Goal: Information Seeking & Learning: Learn about a topic

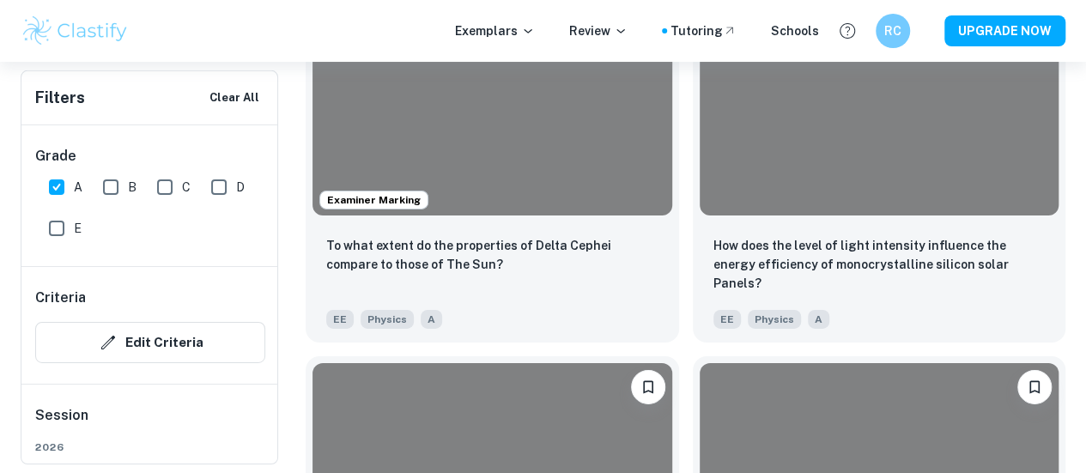
scroll to position [2776, 0]
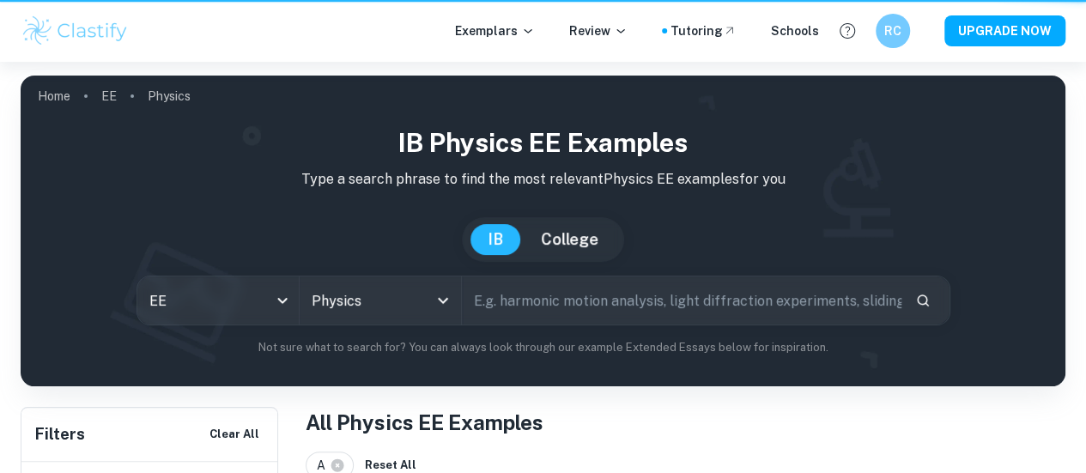
scroll to position [2776, 0]
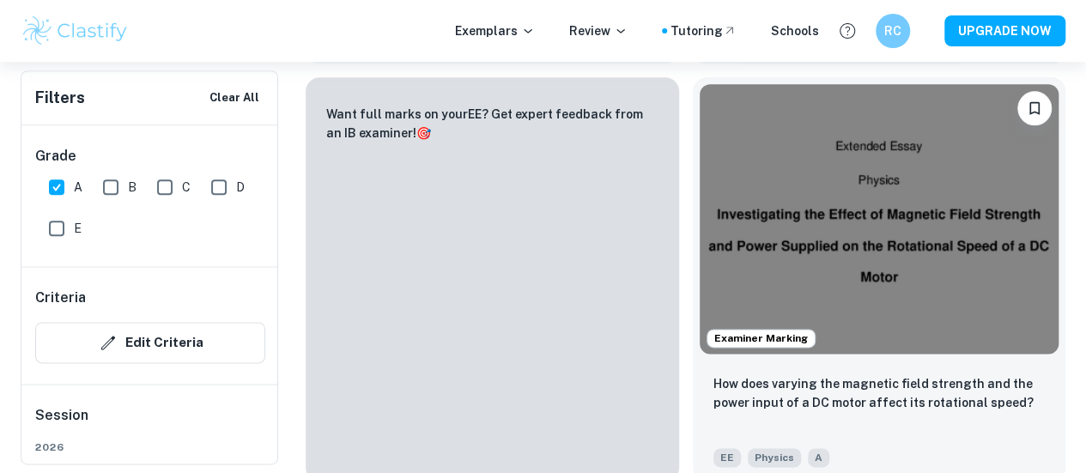
scroll to position [887, 0]
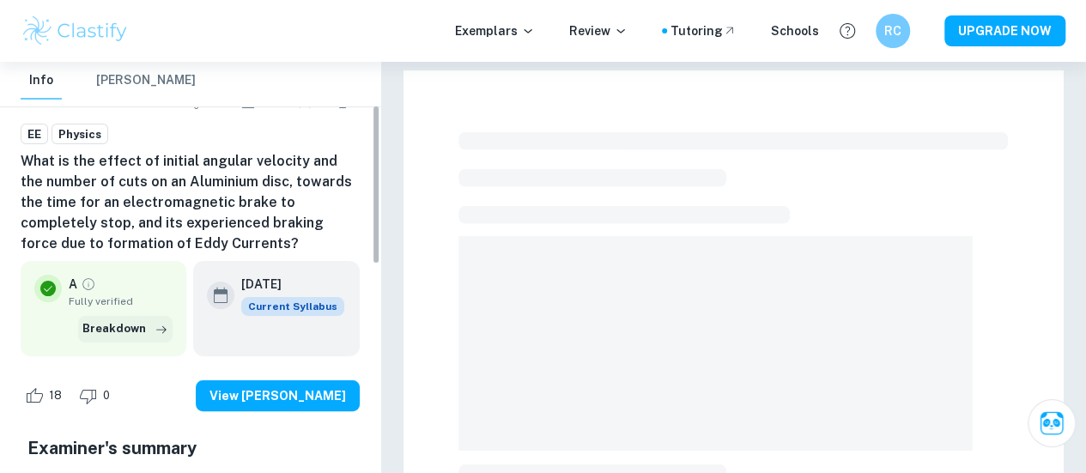
scroll to position [172, 0]
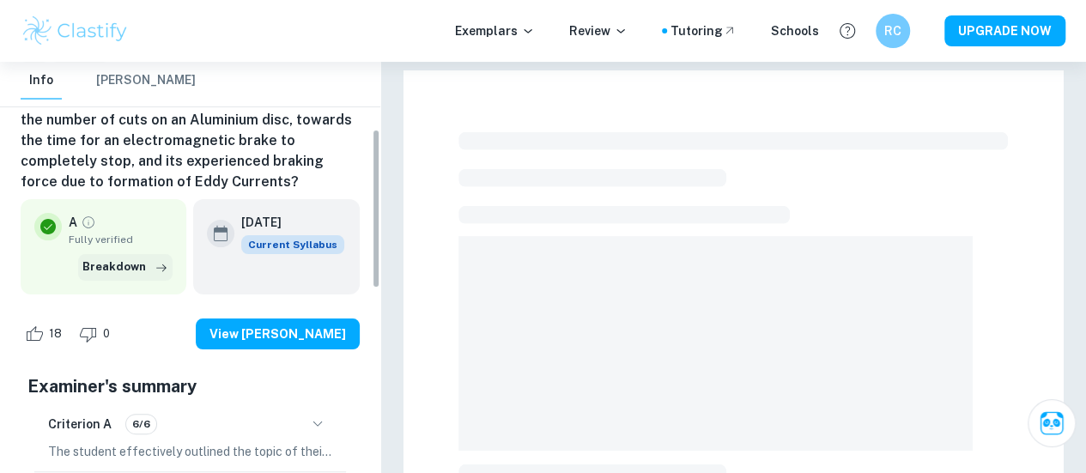
click at [137, 263] on button "Breakdown" at bounding box center [125, 267] width 94 height 26
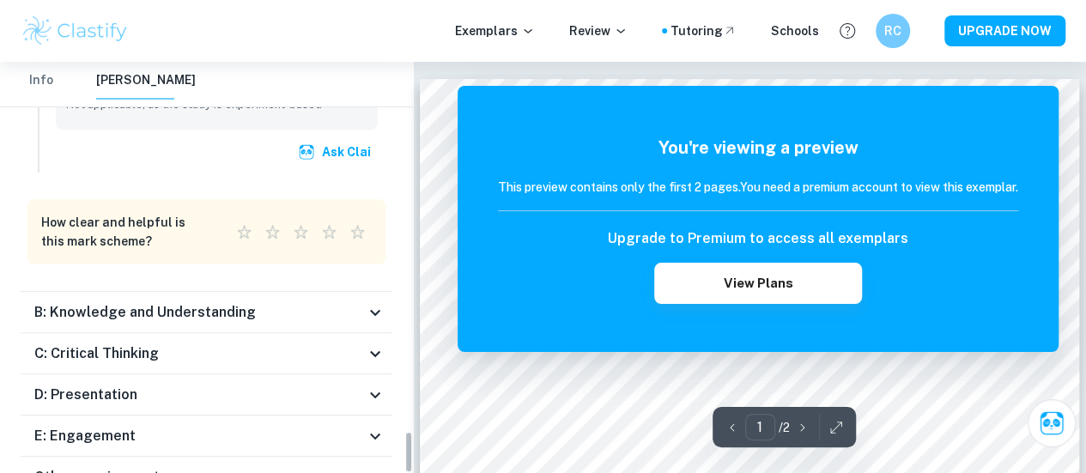
click at [155, 302] on h6 "B: Knowledge and Understanding" at bounding box center [145, 312] width 222 height 21
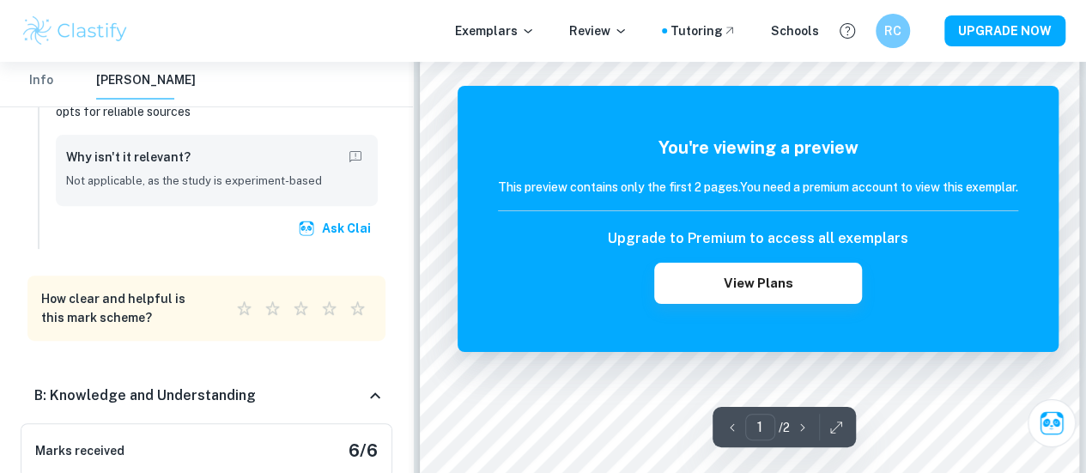
scroll to position [0, 0]
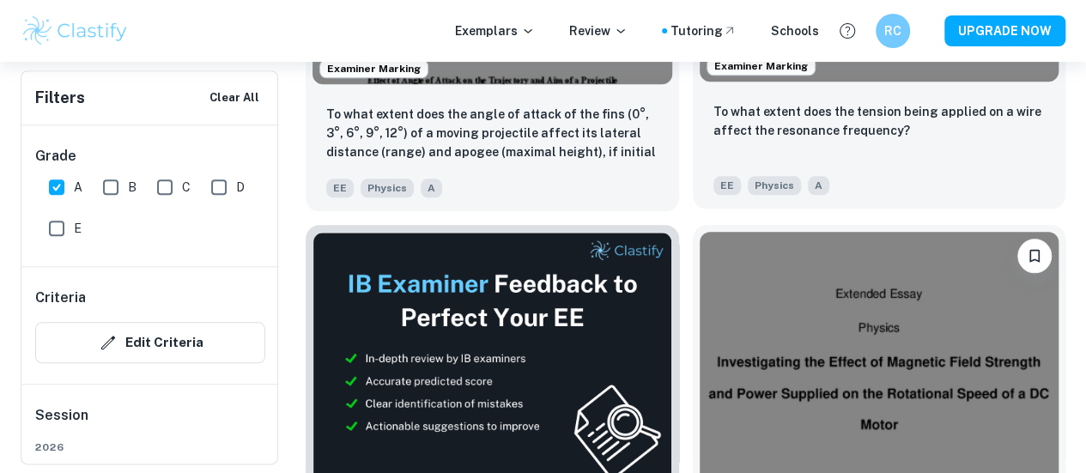
scroll to position [820, 0]
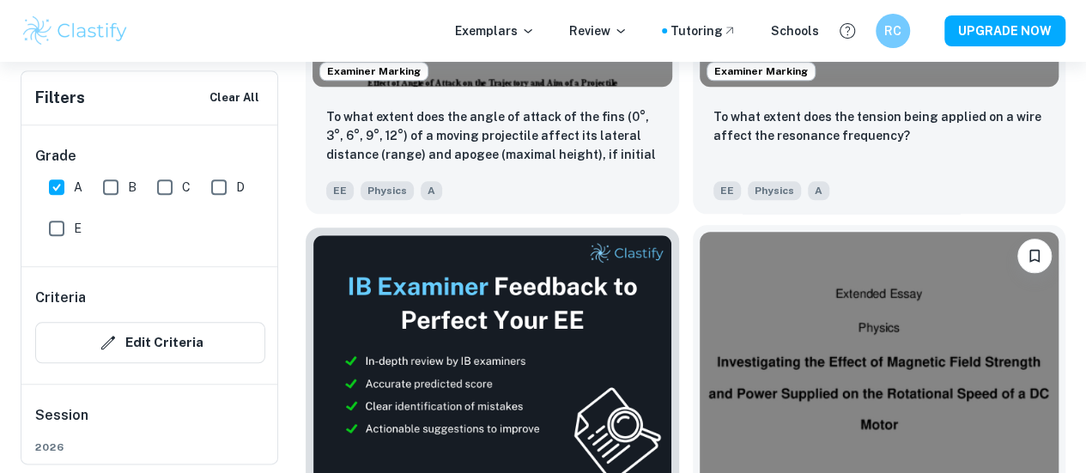
click at [700, 232] on img at bounding box center [880, 367] width 360 height 270
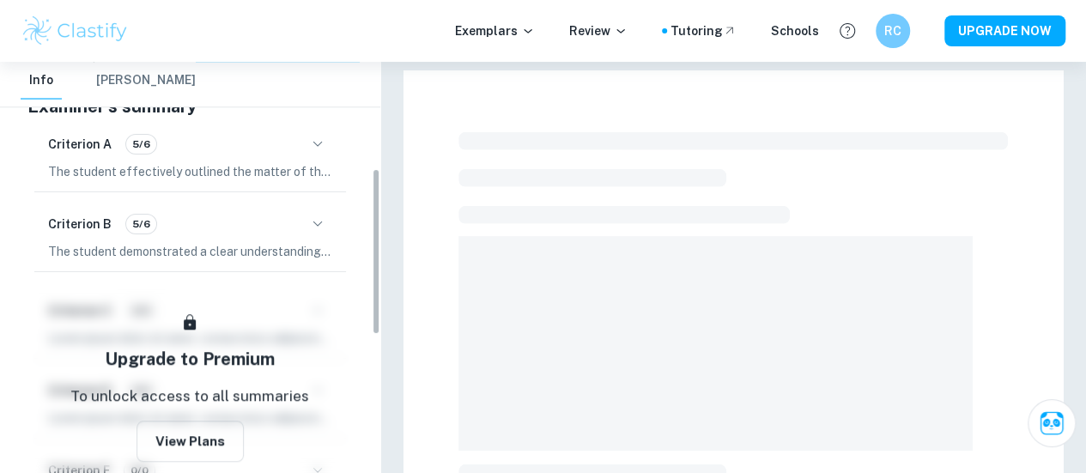
scroll to position [263, 0]
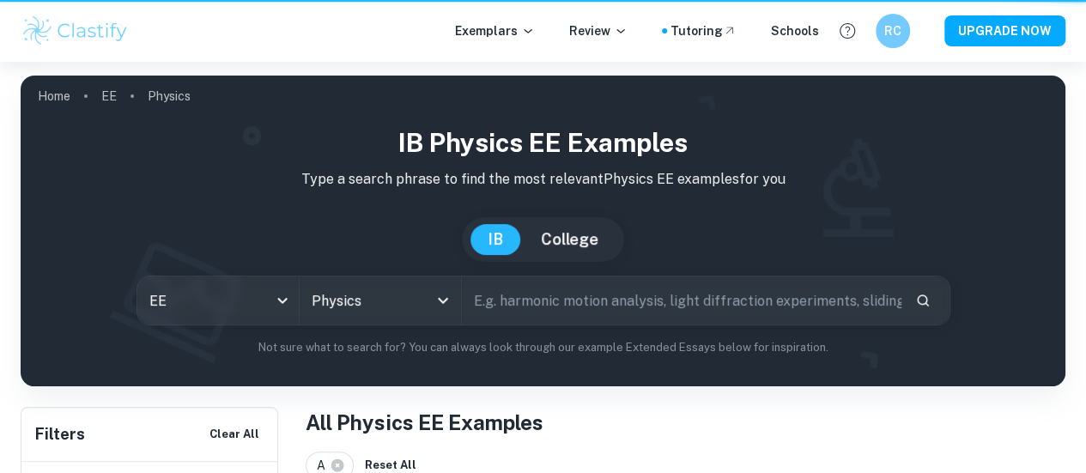
scroll to position [820, 0]
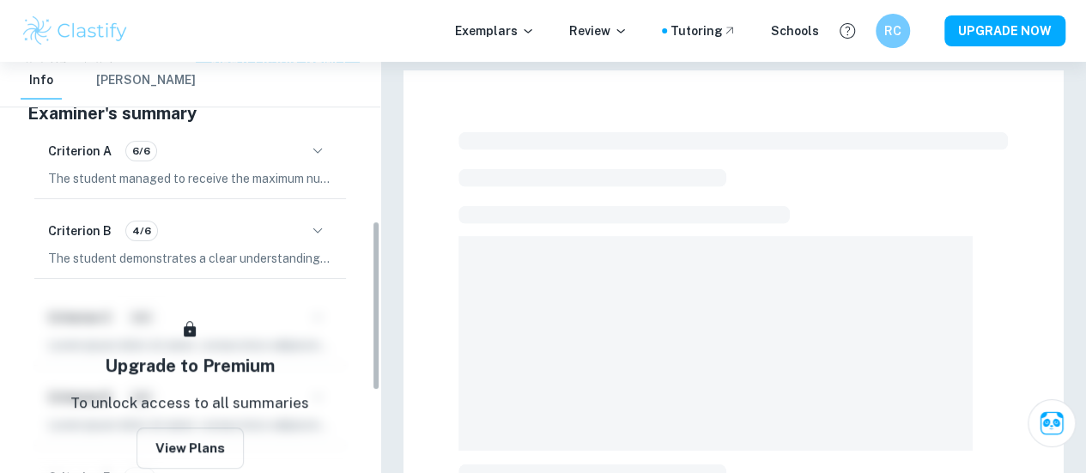
scroll to position [383, 0]
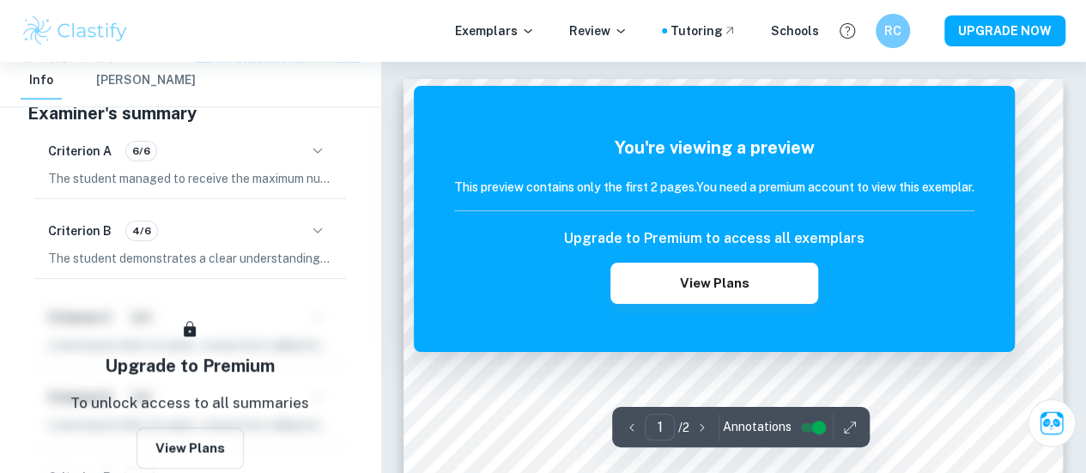
click at [316, 147] on icon "button" at bounding box center [317, 151] width 21 height 21
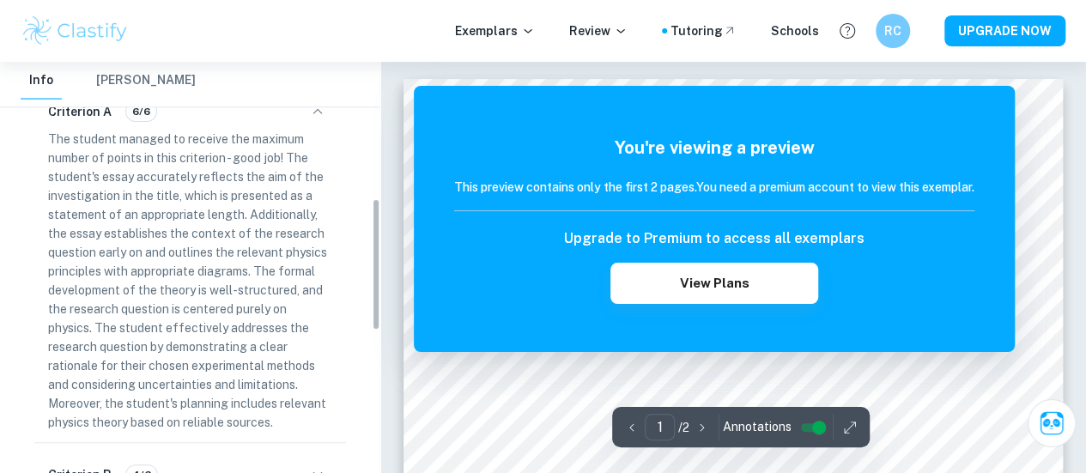
scroll to position [424, 0]
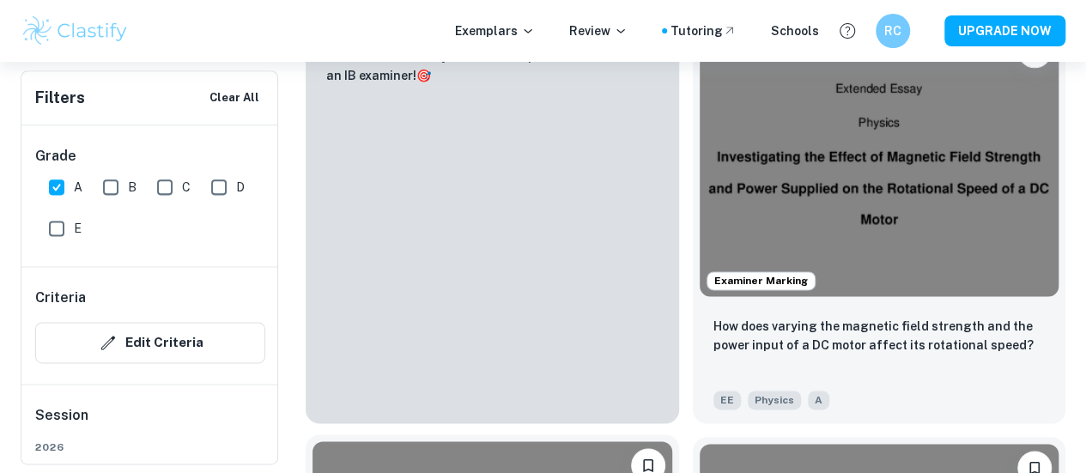
scroll to position [1028, 0]
